Goal: Transaction & Acquisition: Purchase product/service

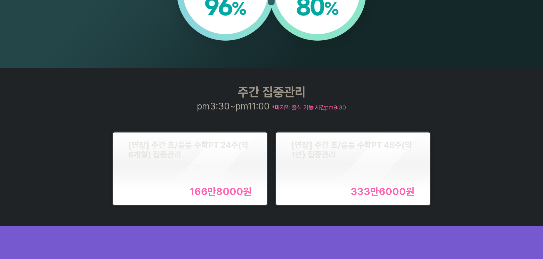
scroll to position [684, 0]
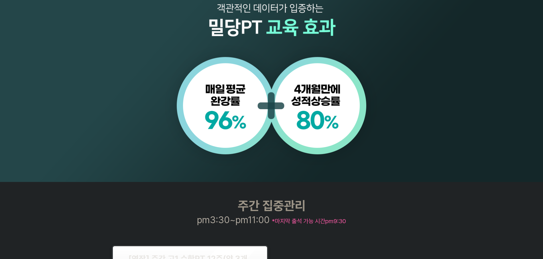
scroll to position [740, 0]
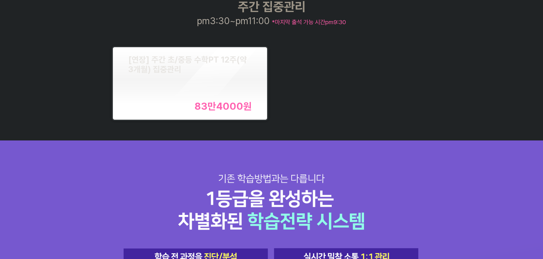
scroll to position [684, 0]
